Goal: Task Accomplishment & Management: Manage account settings

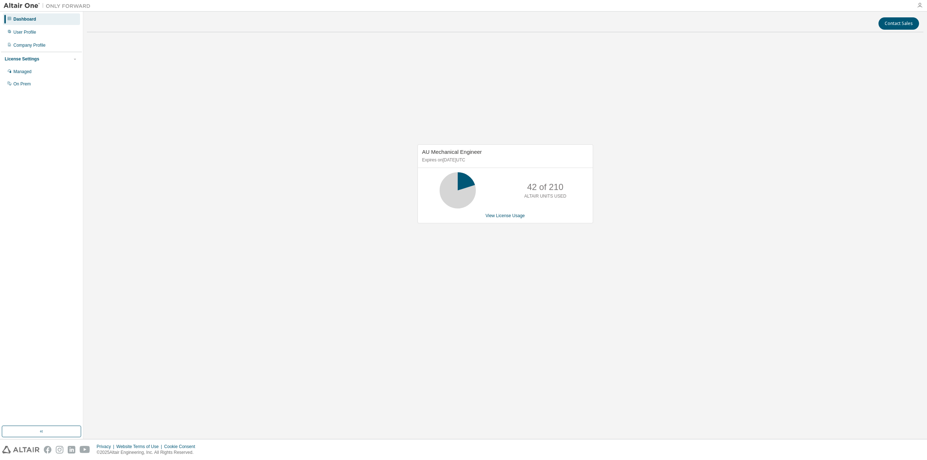
click at [920, 7] on icon "button" at bounding box center [920, 6] width 6 height 6
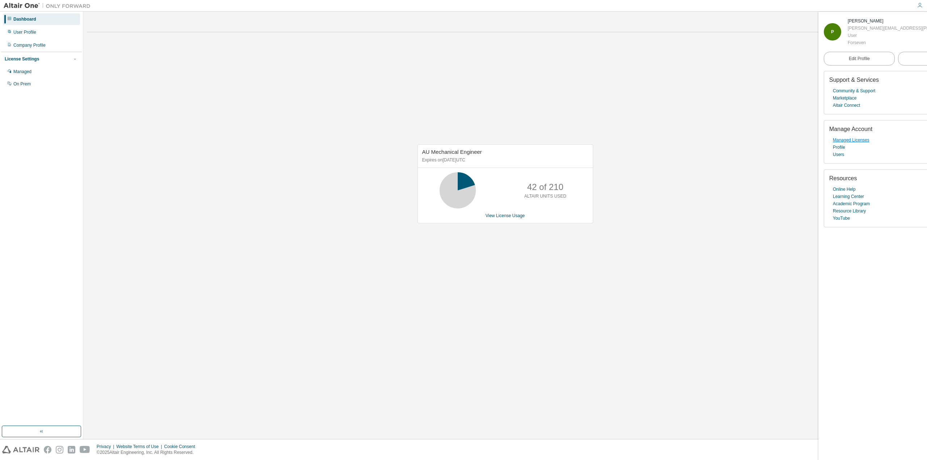
click at [853, 139] on link "Managed Licenses" at bounding box center [851, 140] width 37 height 7
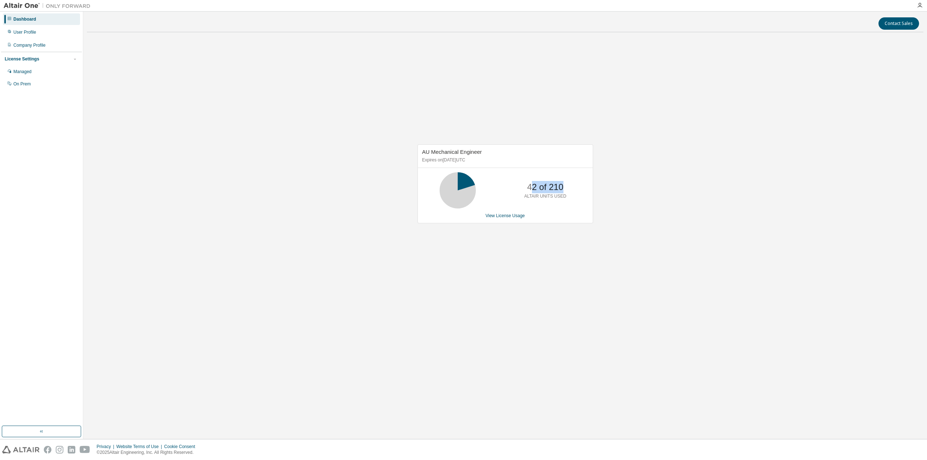
drag, startPoint x: 530, startPoint y: 188, endPoint x: 559, endPoint y: 190, distance: 29.0
click at [561, 189] on p "42 of 210" at bounding box center [545, 187] width 36 height 12
click at [516, 216] on link "View License Usage" at bounding box center [505, 215] width 39 height 5
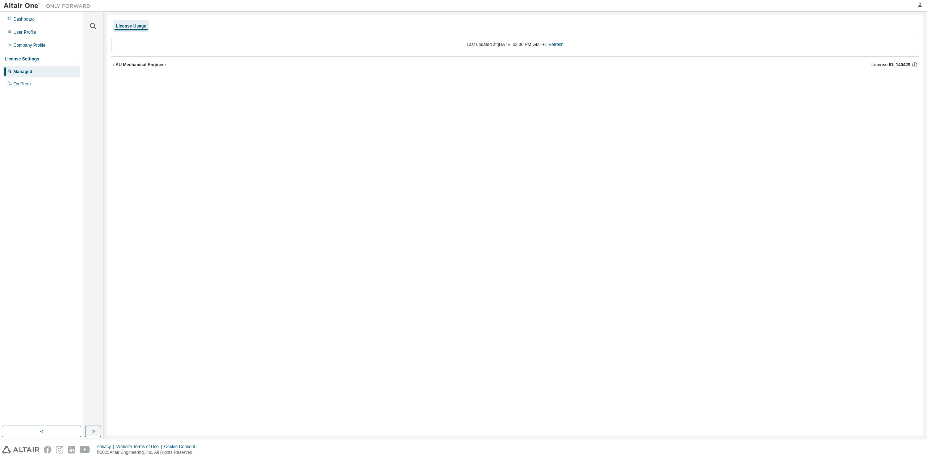
click at [113, 65] on icon "button" at bounding box center [113, 65] width 4 height 4
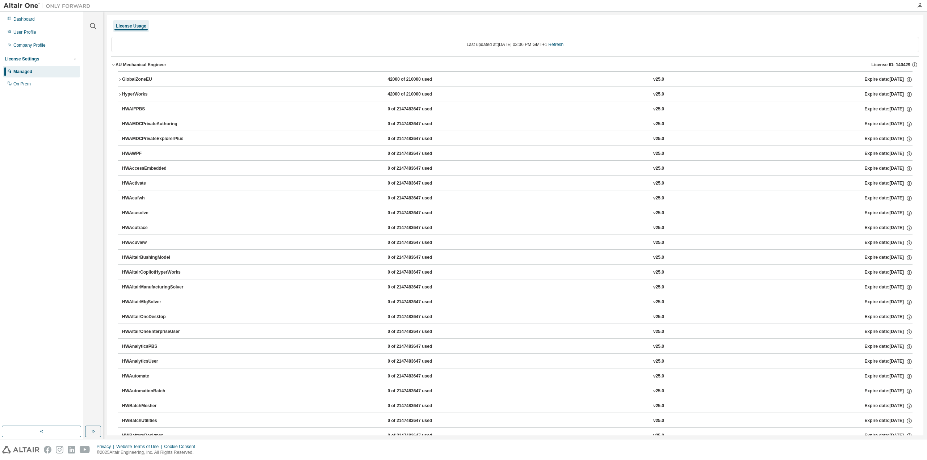
click at [121, 80] on icon "button" at bounding box center [120, 80] width 4 height 4
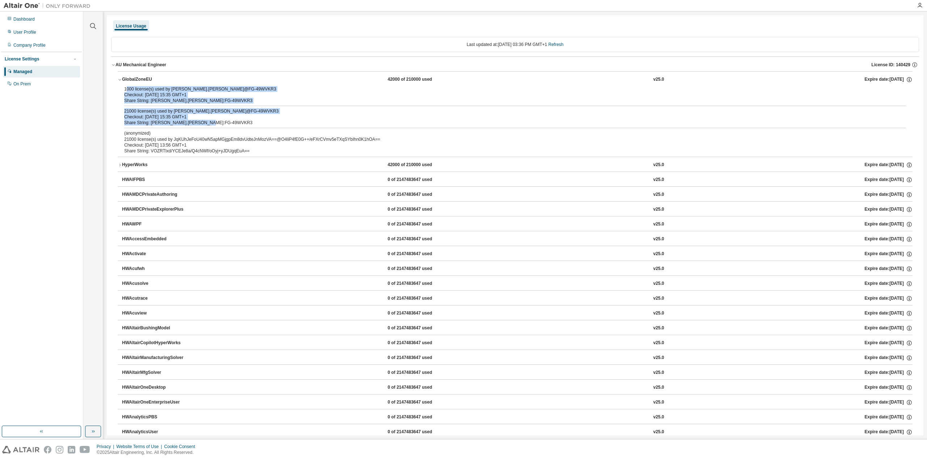
drag, startPoint x: 126, startPoint y: 90, endPoint x: 210, endPoint y: 121, distance: 90.3
click at [210, 121] on div "1000 license(s) used by [PERSON_NAME].[PERSON_NAME]@FG-49WVKR3 Checkout: [DATE]…" at bounding box center [515, 121] width 795 height 71
click at [154, 103] on div "Share String: [PERSON_NAME].[PERSON_NAME]:FG-49WVKR3" at bounding box center [506, 101] width 765 height 6
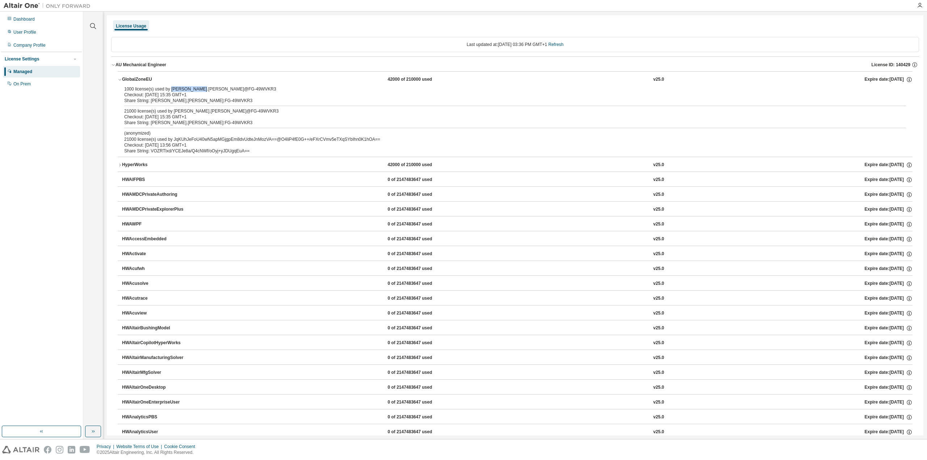
drag, startPoint x: 172, startPoint y: 88, endPoint x: 192, endPoint y: 123, distance: 40.6
click at [198, 88] on div "1000 license(s) used by [PERSON_NAME].[PERSON_NAME]@FG-49WVKR3" at bounding box center [506, 89] width 765 height 6
drag, startPoint x: 134, startPoint y: 140, endPoint x: 248, endPoint y: 152, distance: 115.5
click at [248, 152] on div "(anonymized) 21000 license(s) used by JqKUhJeFoU40wN5apMGjgpEm8dvUdteJnMozVA==@…" at bounding box center [506, 142] width 765 height 24
click at [247, 147] on div "Checkout: [DATE] 13:56 GMT+1" at bounding box center [506, 145] width 765 height 6
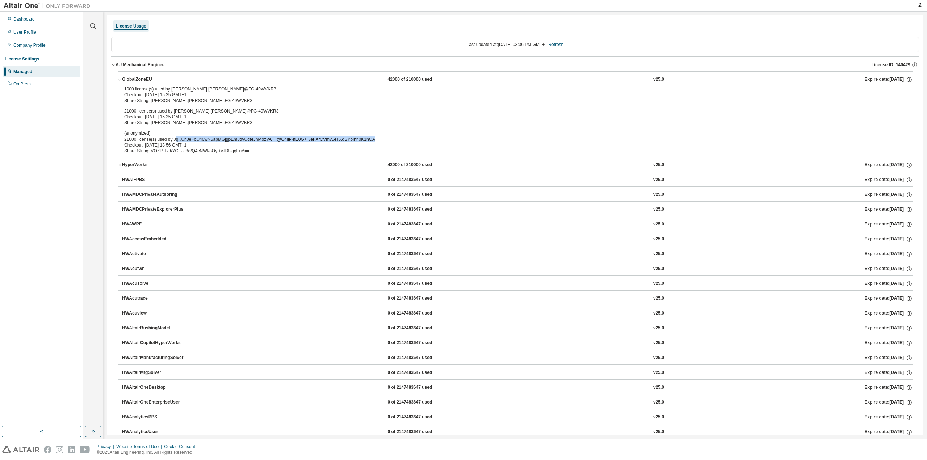
drag, startPoint x: 176, startPoint y: 141, endPoint x: 375, endPoint y: 139, distance: 199.2
click at [375, 139] on div "(anonymized) 21000 license(s) used by JqKUhJeFoU40wN5apMGjgpEm8dvUdteJnMozVA==@…" at bounding box center [506, 136] width 765 height 12
click at [213, 153] on div "Share String: VOZRTlxd/YCEJe8a/Q4cNWf/oOyj+yJDUgqEuA==" at bounding box center [506, 151] width 765 height 6
click at [121, 80] on icon "button" at bounding box center [120, 80] width 4 height 4
